Goal: Find contact information: Find contact information

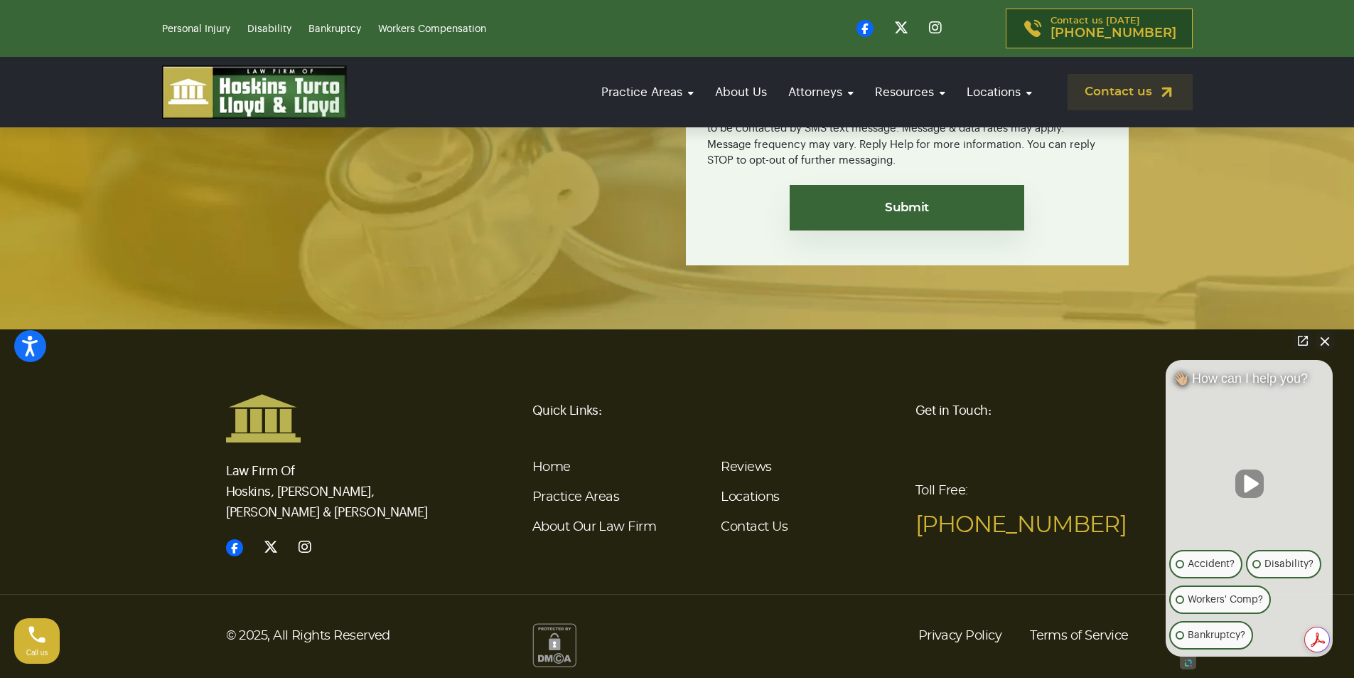
scroll to position [2801, 0]
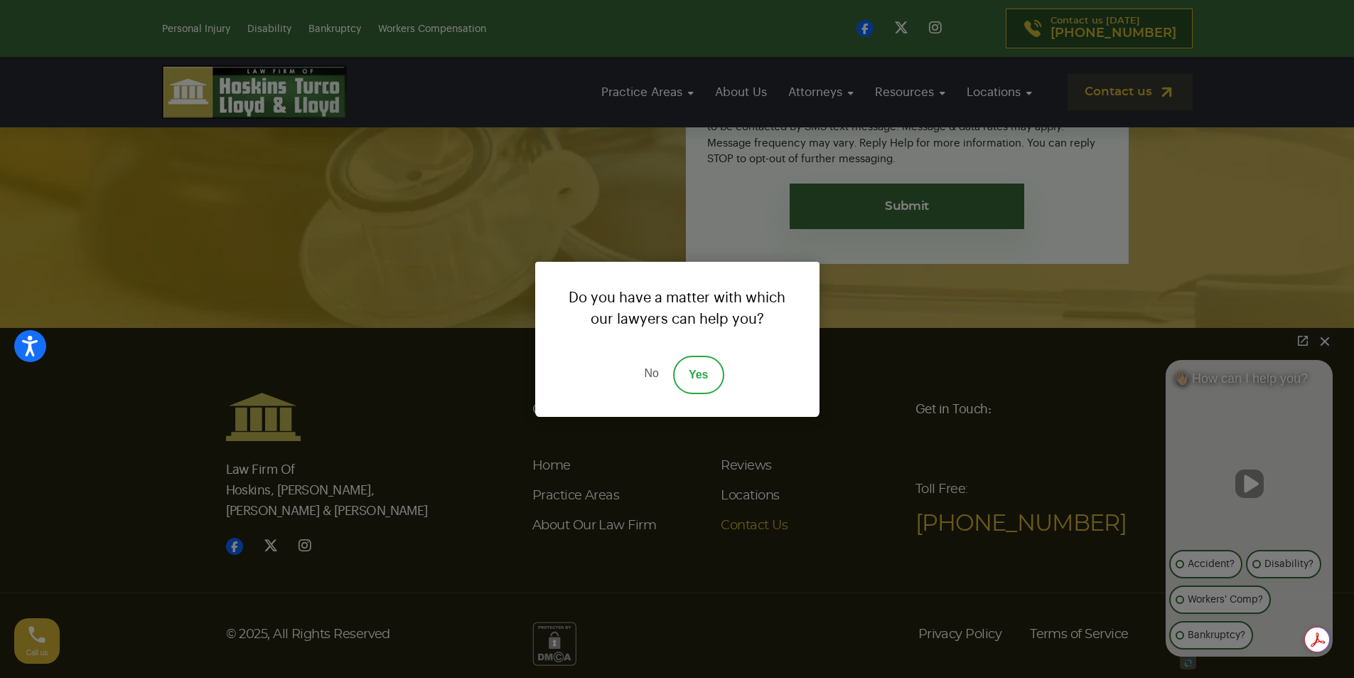
click at [749, 525] on div "Do you have a matter with which our lawyers can help you? No Yes" at bounding box center [677, 339] width 1354 height 678
click at [652, 377] on link "No" at bounding box center [651, 374] width 43 height 38
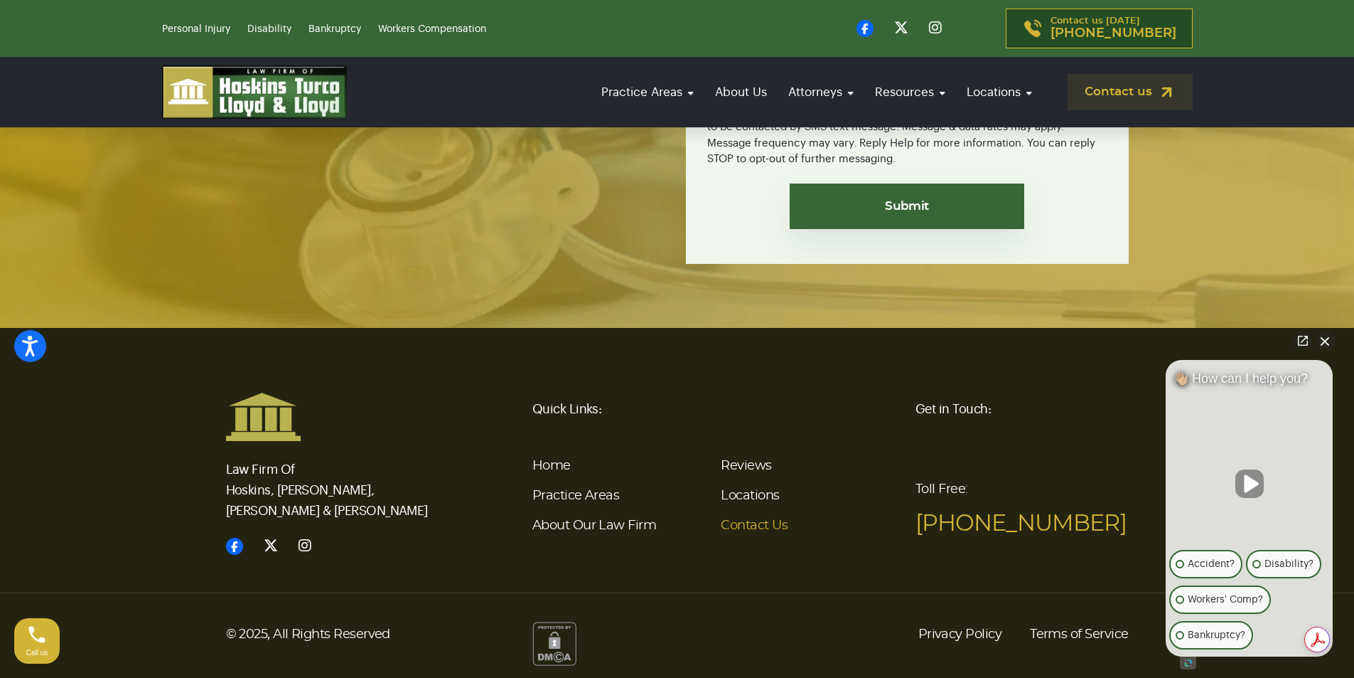
click at [743, 521] on link "Contact Us" at bounding box center [754, 525] width 67 height 13
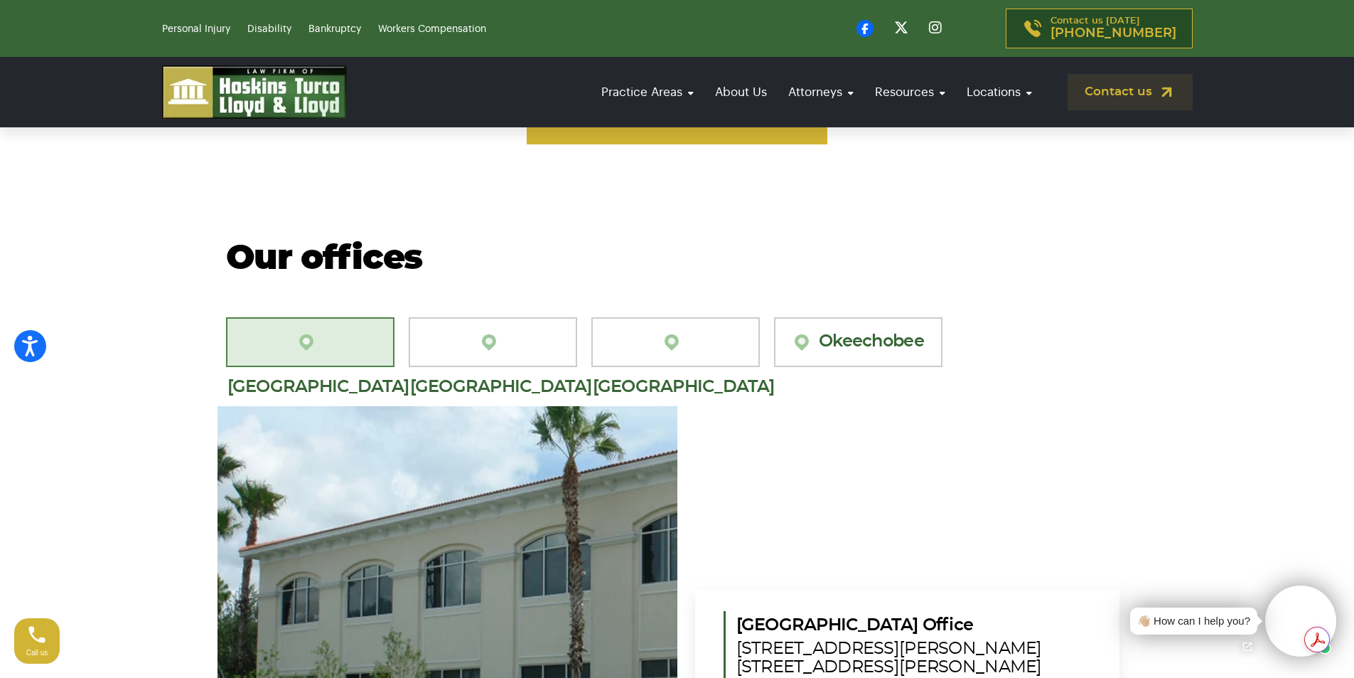
scroll to position [1422, 0]
